Goal: Task Accomplishment & Management: Use online tool/utility

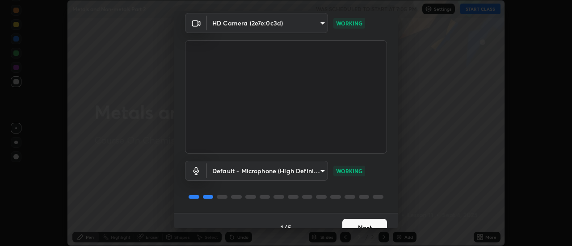
scroll to position [47, 0]
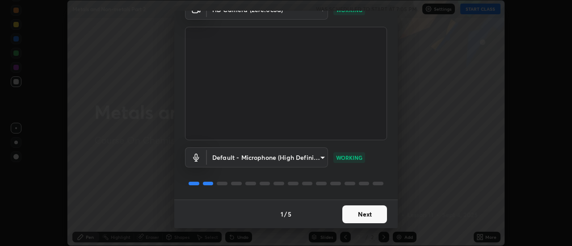
click at [347, 214] on button "Next" at bounding box center [364, 214] width 45 height 18
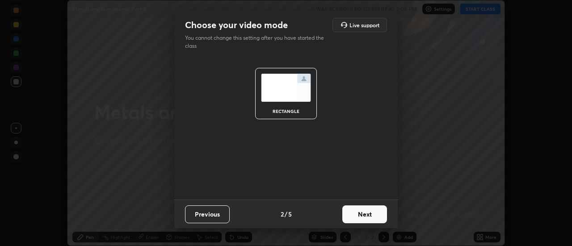
click at [351, 216] on button "Next" at bounding box center [364, 214] width 45 height 18
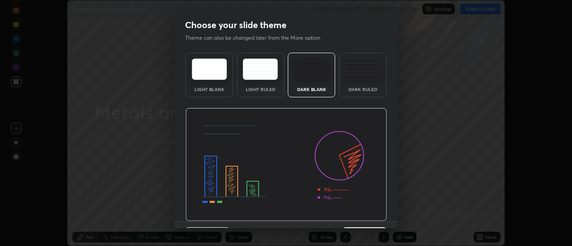
scroll to position [22, 0]
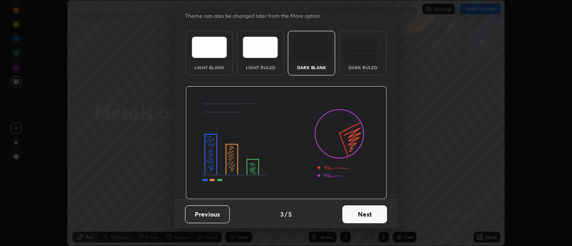
click at [356, 209] on button "Next" at bounding box center [364, 214] width 45 height 18
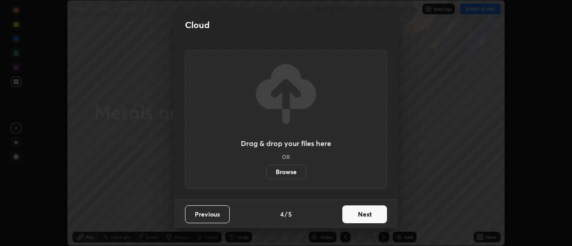
click at [351, 215] on button "Next" at bounding box center [364, 214] width 45 height 18
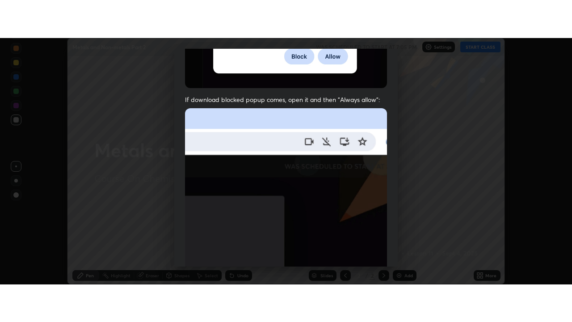
scroll to position [229, 0]
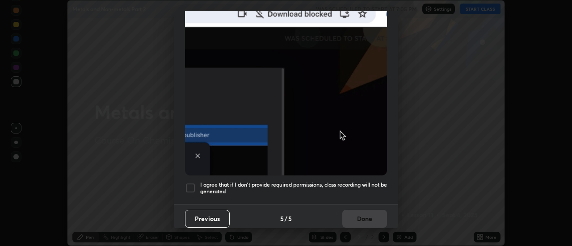
click at [190, 184] on div at bounding box center [190, 188] width 11 height 11
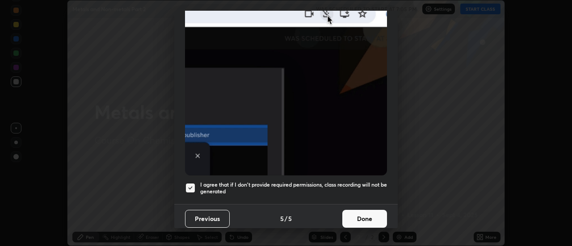
click at [353, 210] on button "Done" at bounding box center [364, 219] width 45 height 18
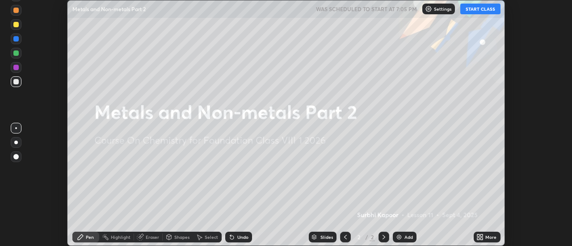
click at [477, 12] on button "START CLASS" at bounding box center [480, 9] width 40 height 11
click at [481, 238] on icon at bounding box center [482, 239] width 2 height 2
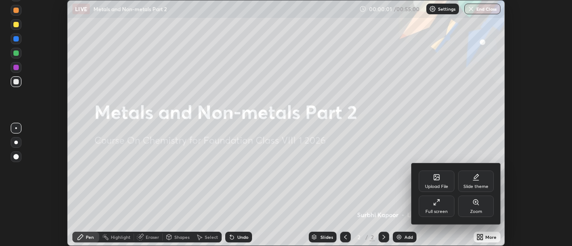
click at [435, 205] on icon at bounding box center [436, 202] width 7 height 7
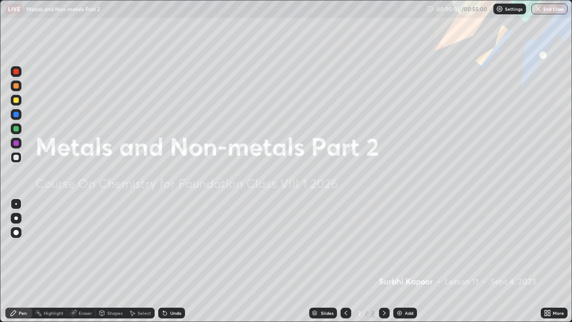
scroll to position [322, 572]
click at [406, 246] on div "Add" at bounding box center [409, 312] width 8 height 4
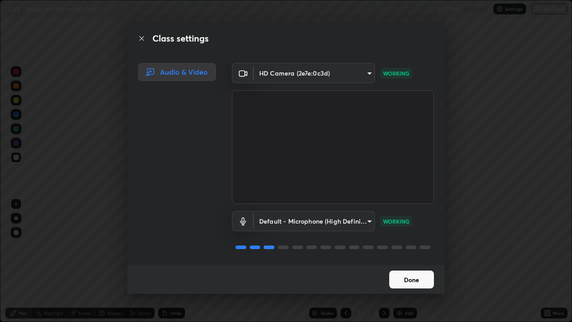
click at [418, 246] on button "Done" at bounding box center [411, 279] width 45 height 18
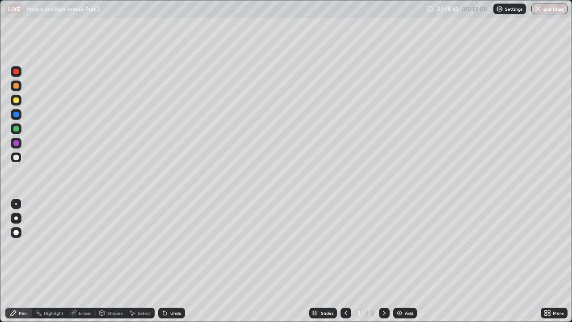
click at [409, 246] on div "Add" at bounding box center [405, 312] width 24 height 11
click at [405, 246] on div "Add" at bounding box center [409, 312] width 8 height 4
click at [405, 246] on div "Add" at bounding box center [405, 312] width 24 height 11
click at [345, 246] on icon at bounding box center [345, 312] width 7 height 7
click at [383, 246] on icon at bounding box center [384, 312] width 7 height 7
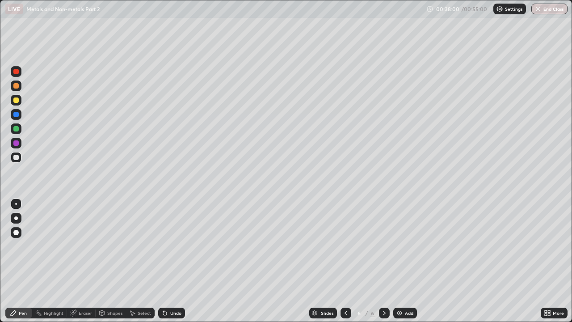
click at [400, 246] on img at bounding box center [399, 312] width 7 height 7
click at [345, 246] on icon at bounding box center [345, 312] width 7 height 7
click at [344, 246] on icon at bounding box center [345, 312] width 7 height 7
click at [405, 246] on div "Add" at bounding box center [409, 312] width 8 height 4
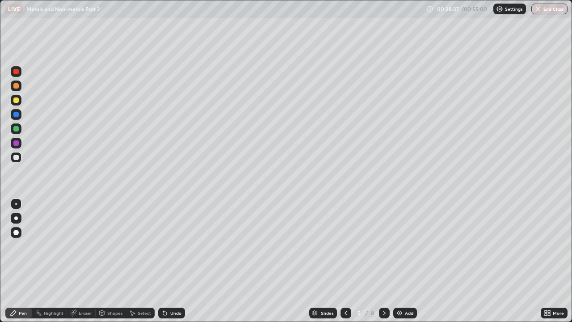
click at [384, 246] on icon at bounding box center [384, 312] width 7 height 7
click at [383, 246] on icon at bounding box center [384, 312] width 7 height 7
click at [177, 246] on div "Undo" at bounding box center [175, 312] width 11 height 4
click at [184, 246] on div "Undo" at bounding box center [171, 312] width 27 height 11
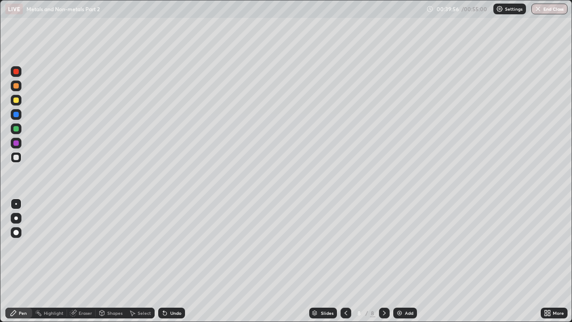
click at [88, 246] on div "Eraser" at bounding box center [85, 312] width 13 height 4
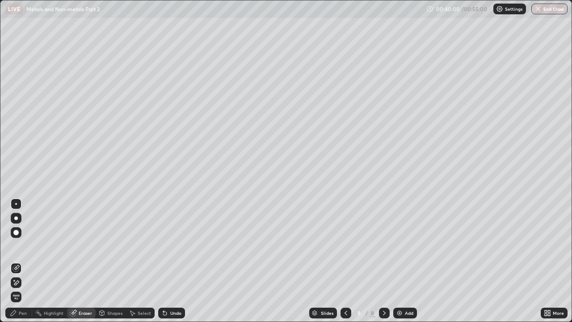
click at [25, 246] on div "Pen" at bounding box center [23, 312] width 8 height 4
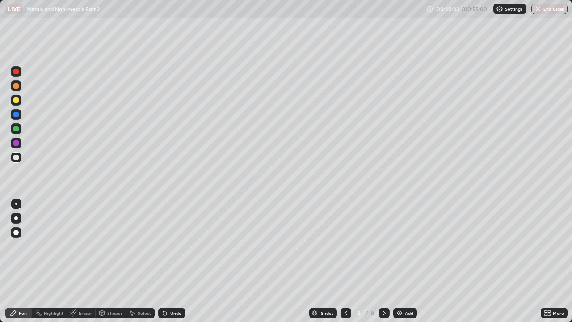
click at [175, 246] on div "Undo" at bounding box center [171, 312] width 27 height 11
click at [408, 246] on div "Add" at bounding box center [405, 312] width 24 height 11
click at [344, 246] on icon at bounding box center [345, 312] width 7 height 7
click at [383, 246] on icon at bounding box center [384, 312] width 3 height 4
click at [178, 246] on div "Undo" at bounding box center [175, 312] width 11 height 4
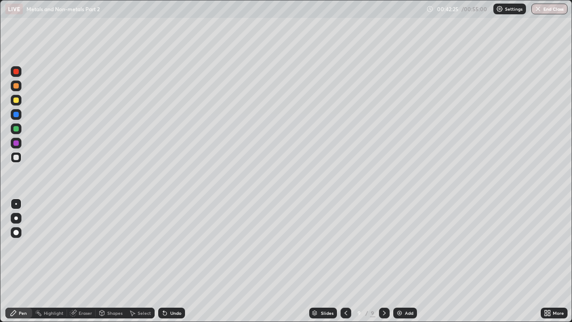
click at [178, 246] on div "Undo" at bounding box center [175, 312] width 11 height 4
click at [176, 246] on div "Undo" at bounding box center [175, 312] width 11 height 4
click at [340, 246] on div at bounding box center [345, 312] width 11 height 11
click at [345, 246] on icon at bounding box center [345, 312] width 7 height 7
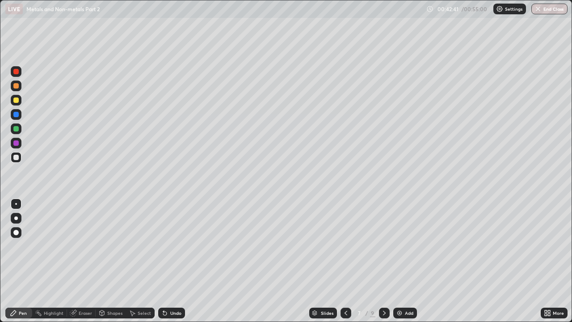
click at [344, 246] on icon at bounding box center [345, 312] width 7 height 7
click at [345, 246] on icon at bounding box center [345, 312] width 7 height 7
click at [384, 246] on icon at bounding box center [384, 312] width 3 height 4
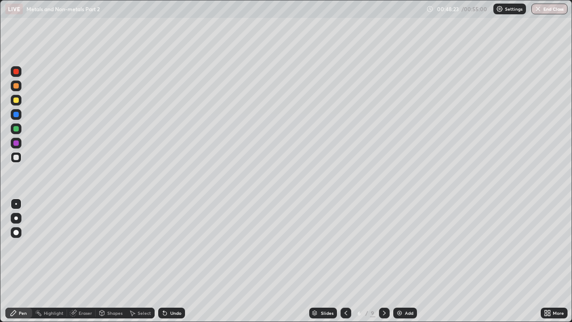
click at [383, 246] on icon at bounding box center [384, 312] width 7 height 7
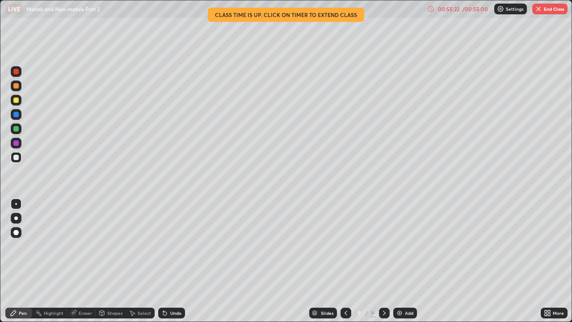
click at [545, 12] on button "End Class" at bounding box center [549, 9] width 35 height 11
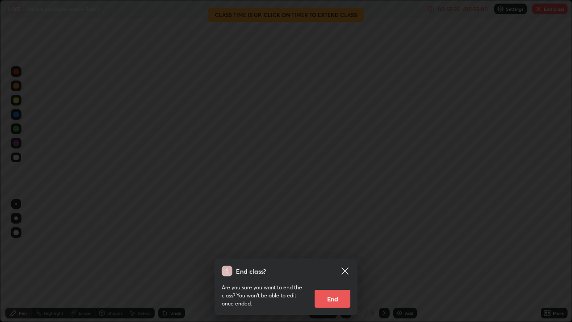
click at [335, 246] on button "End" at bounding box center [332, 298] width 36 height 18
